Goal: Navigation & Orientation: Find specific page/section

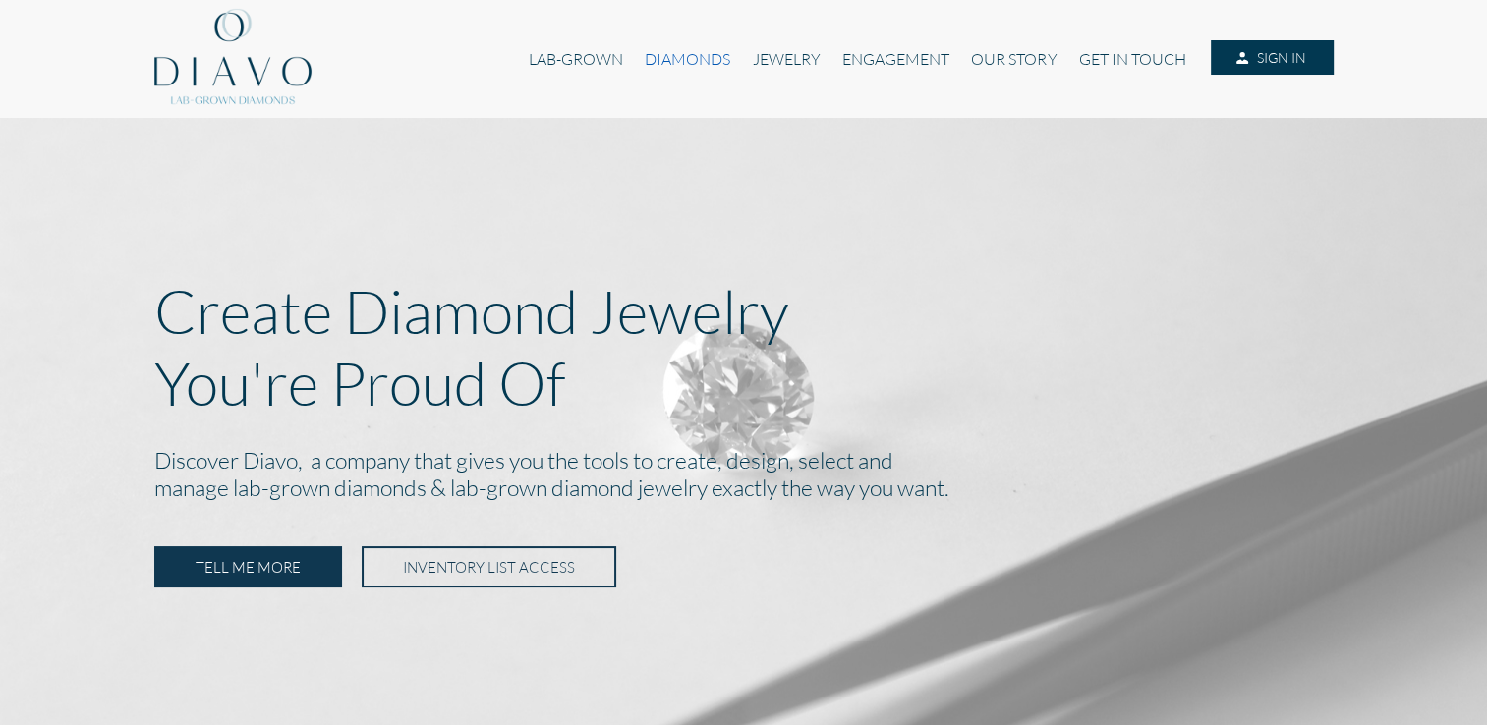
click at [693, 57] on link "DIAMONDS" at bounding box center [687, 58] width 107 height 37
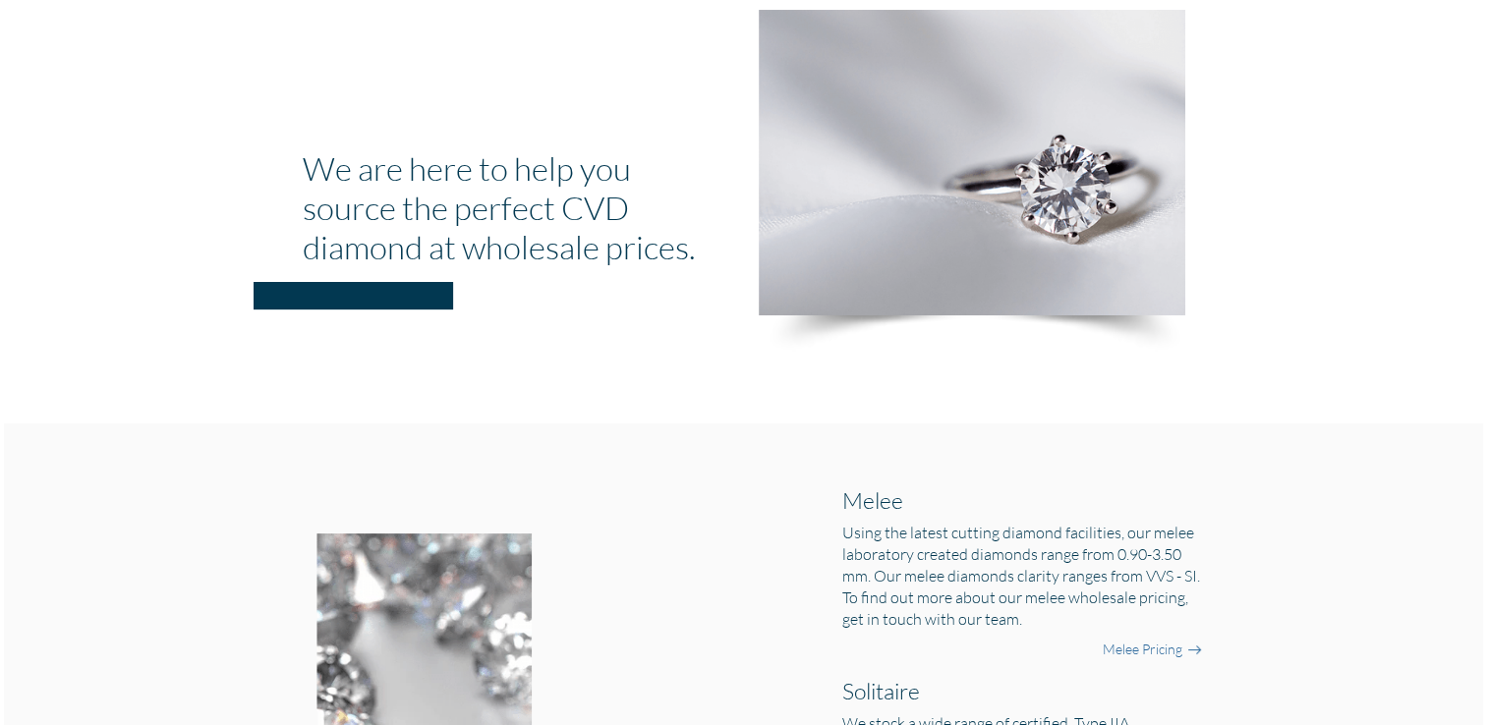
scroll to position [236, 0]
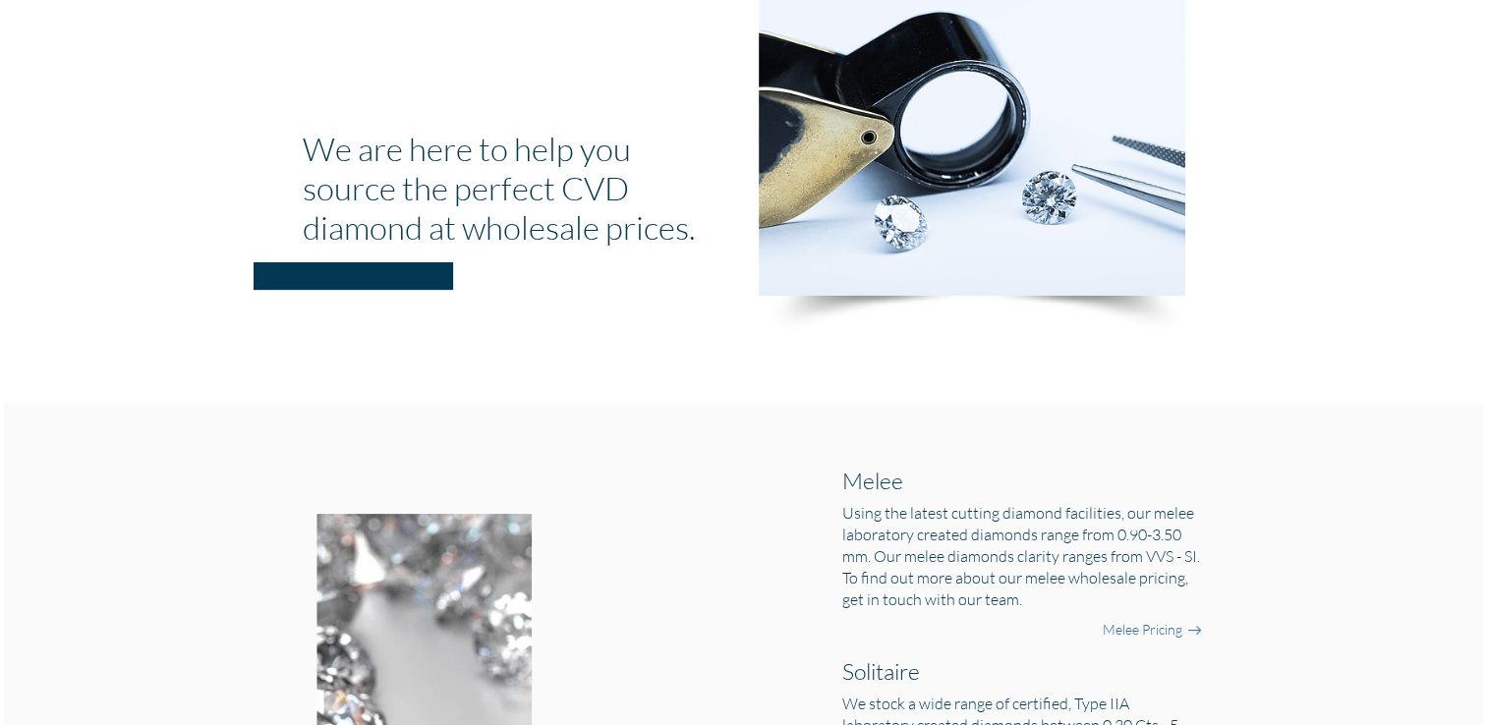
click at [676, 231] on h1 "We are here to help you source the perfect CVD diamond at wholesale prices." at bounding box center [516, 188] width 427 height 118
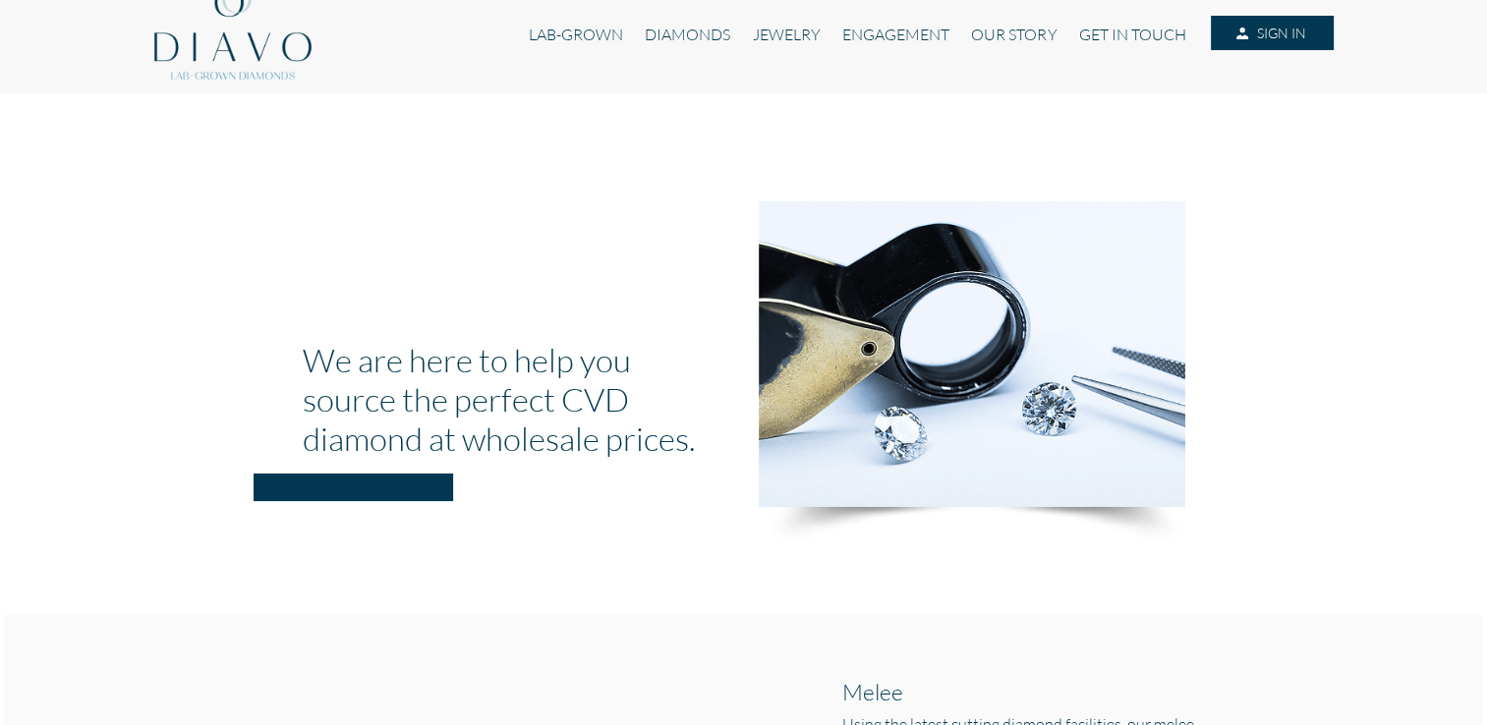
scroll to position [0, 0]
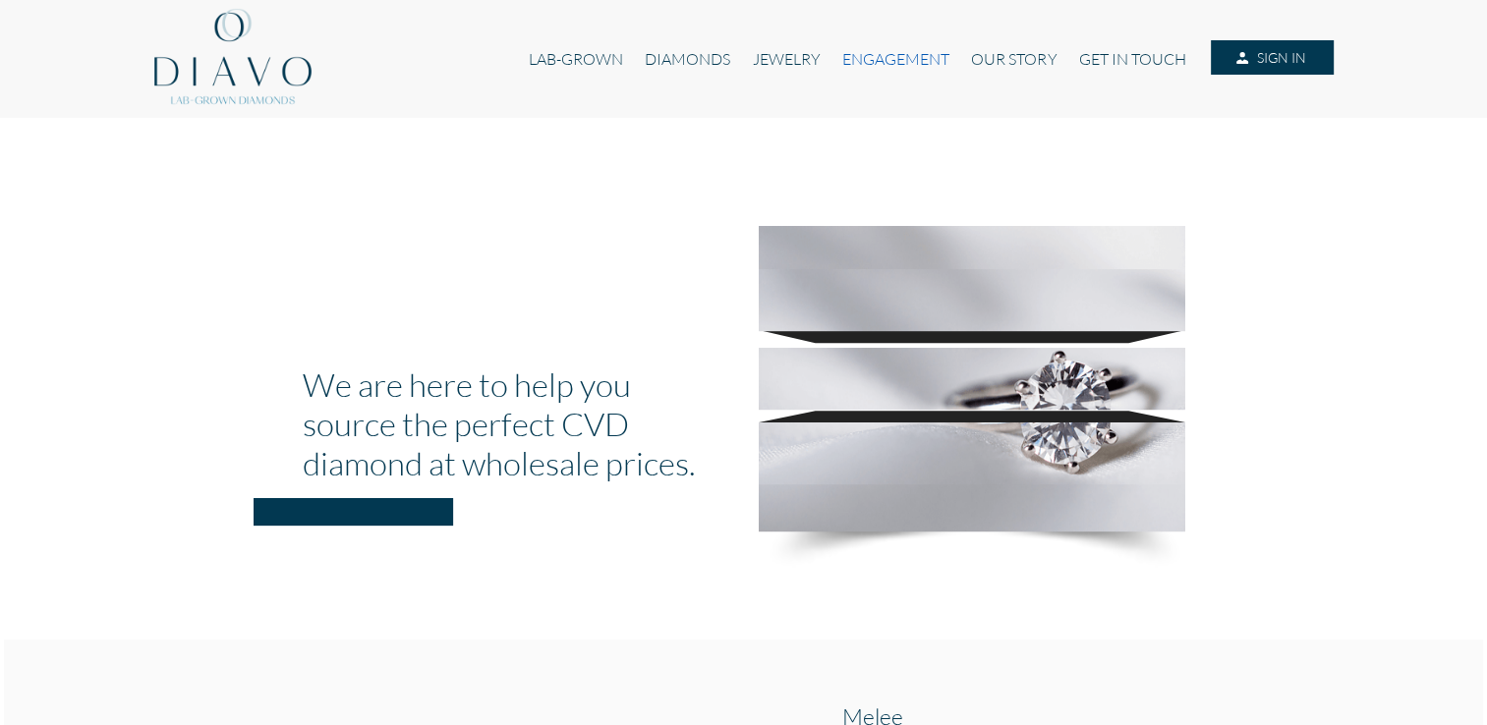
click at [890, 57] on link "ENGAGEMENT" at bounding box center [895, 58] width 129 height 37
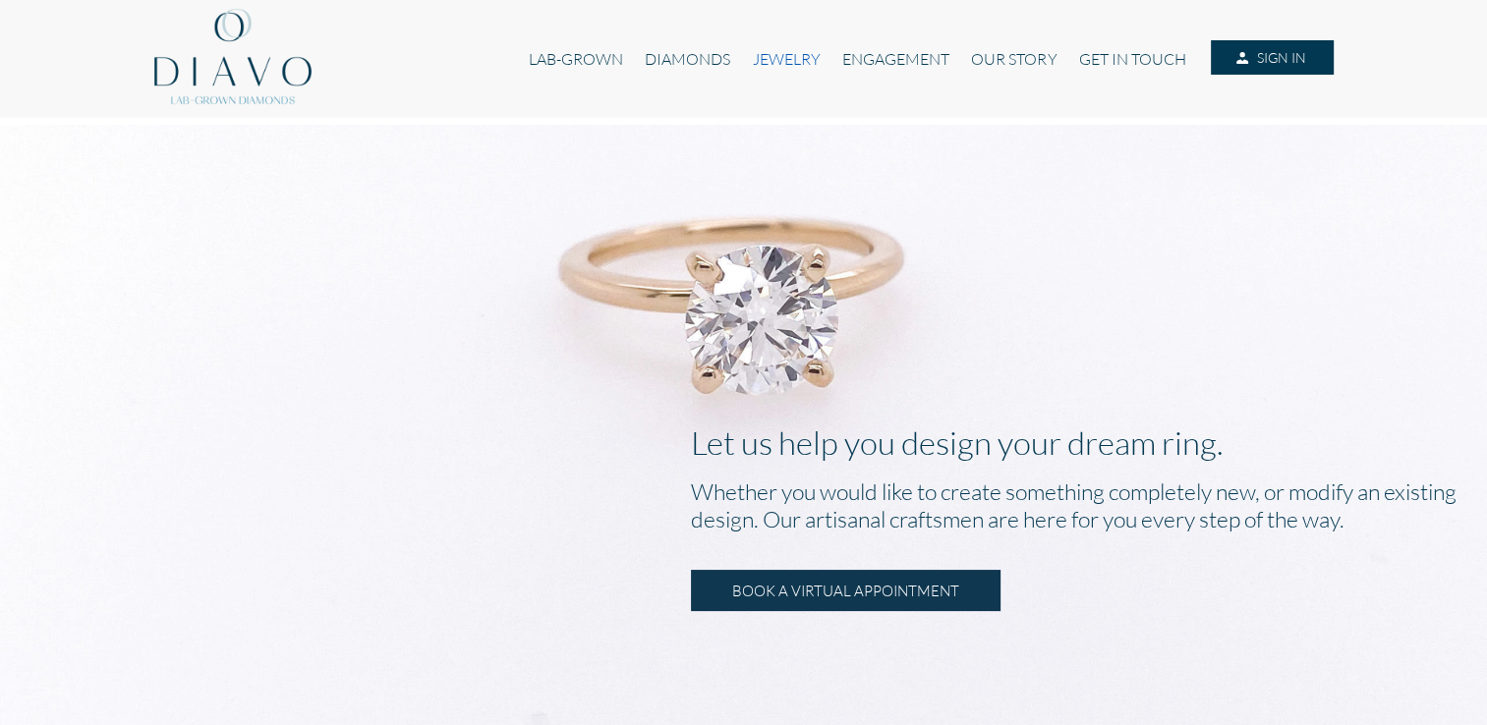
click at [777, 57] on link "JEWELRY" at bounding box center [785, 58] width 89 height 37
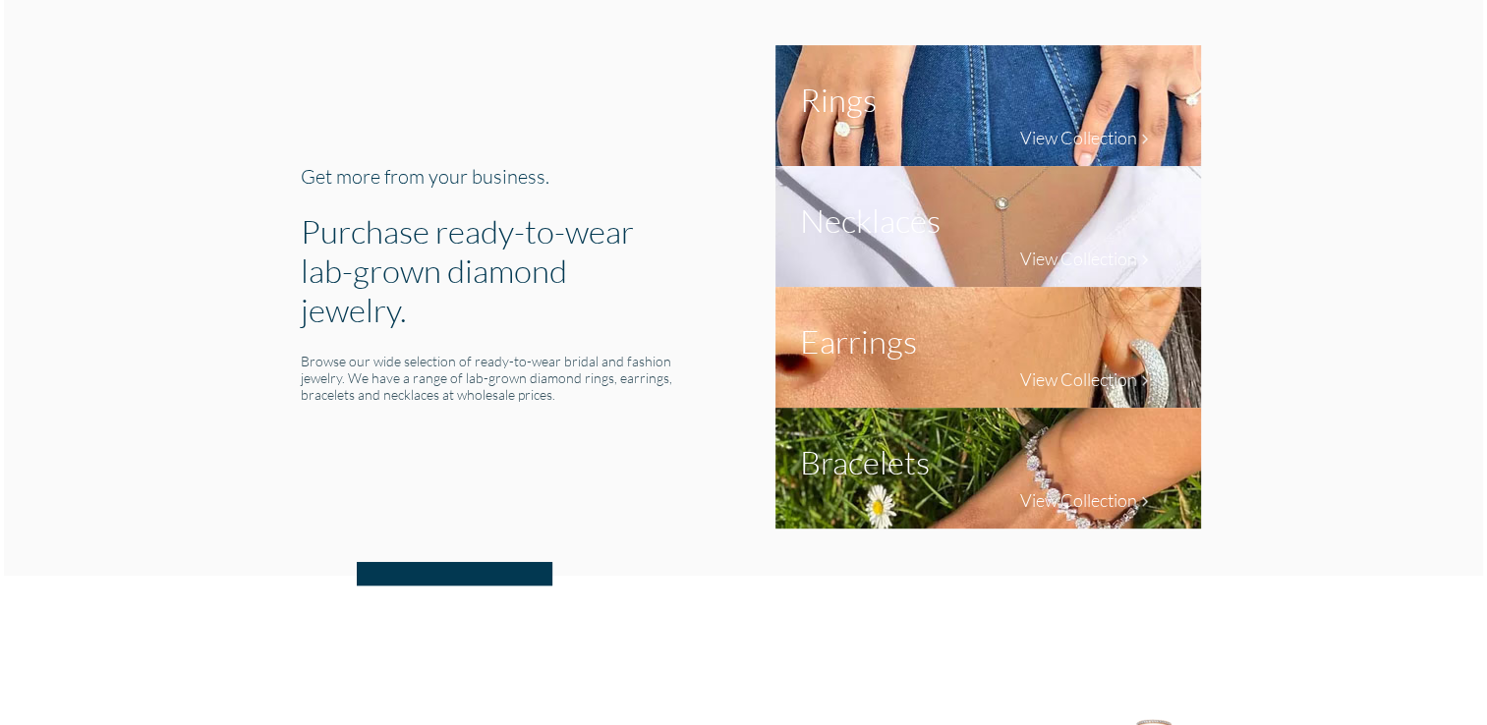
scroll to position [3579, 0]
